Goal: Find specific fact

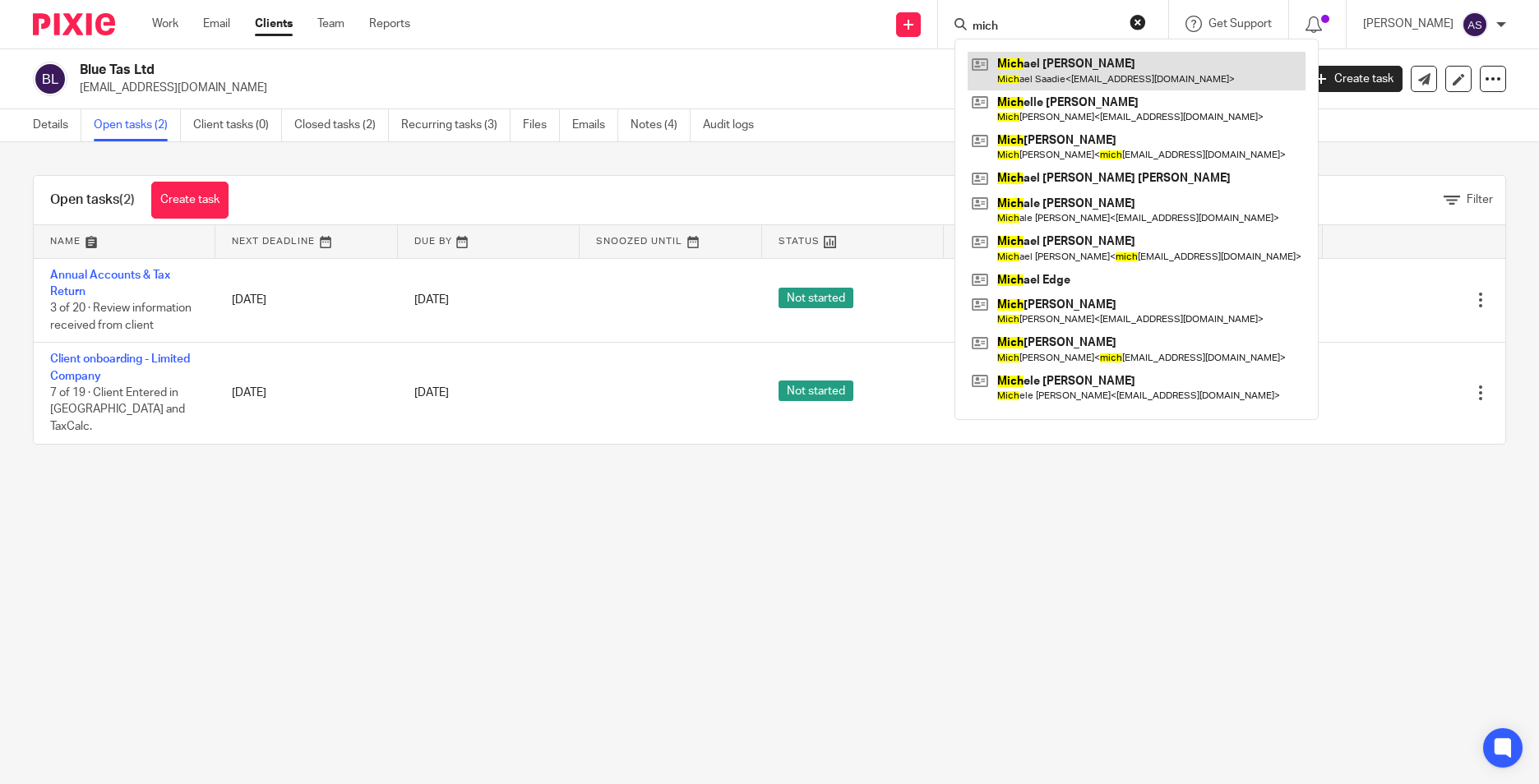
type input "mich"
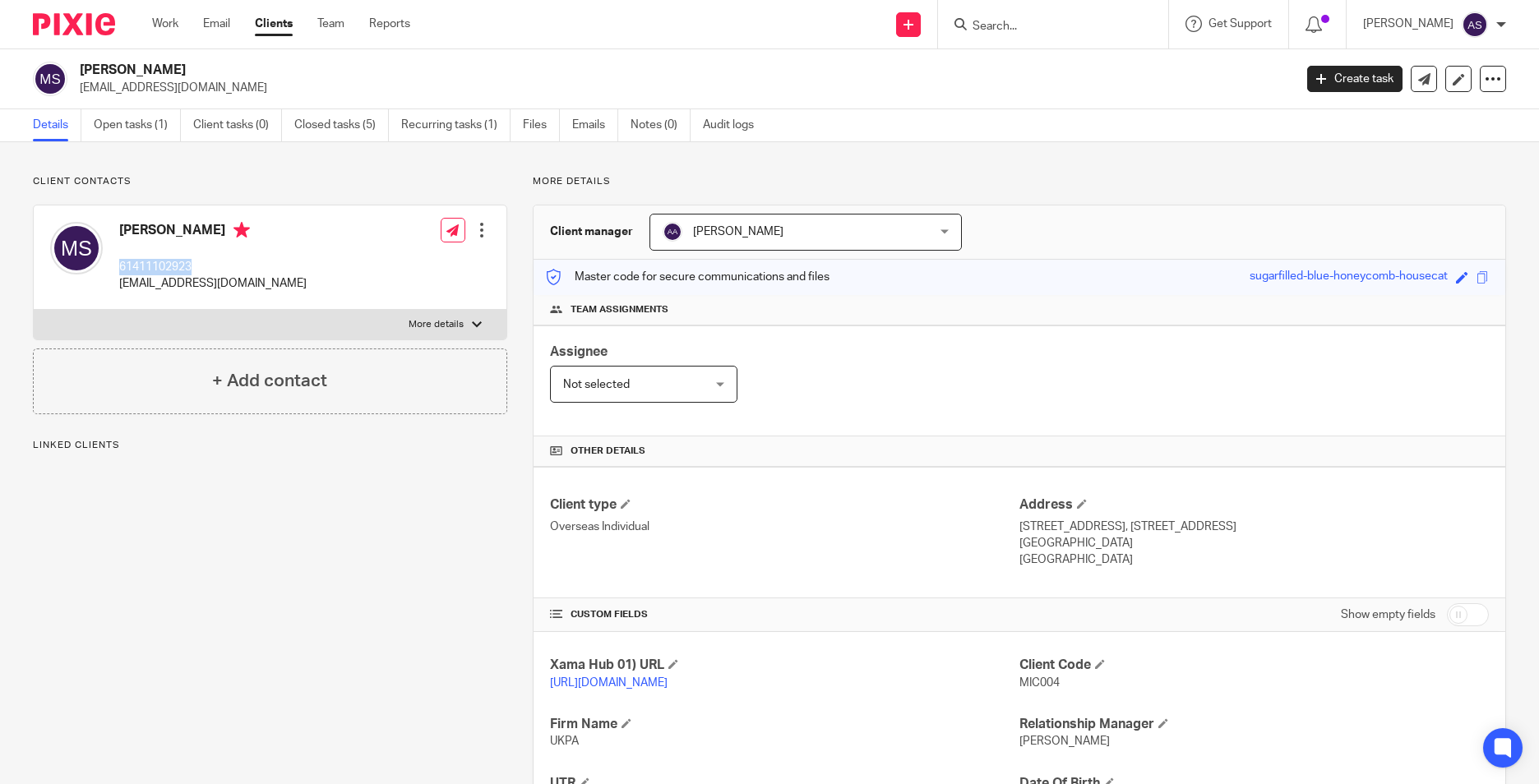
drag, startPoint x: 117, startPoint y: 269, endPoint x: 211, endPoint y: 269, distance: 94.0
click at [211, 269] on div "Michael Saadie 61411102923 mjsaadie@gmail.com" at bounding box center [178, 258] width 256 height 88
copy p "61411102923"
